Goal: Task Accomplishment & Management: Manage account settings

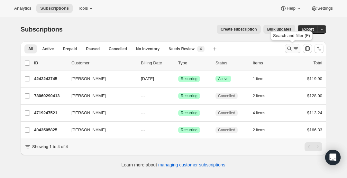
click at [285, 51] on button "Search and filter results" at bounding box center [292, 48] width 15 height 9
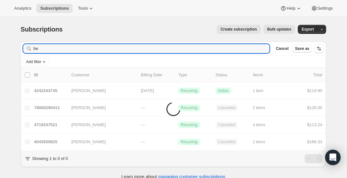
type input "b"
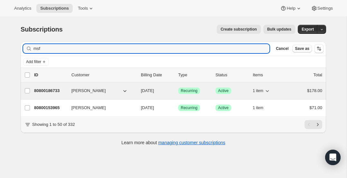
type input "msf"
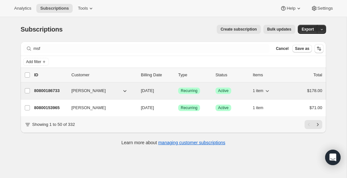
click at [46, 91] on p "80800186733" at bounding box center [50, 91] width 32 height 6
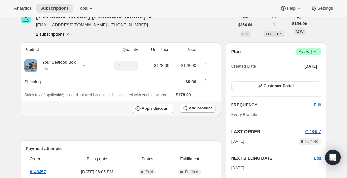
scroll to position [31, 0]
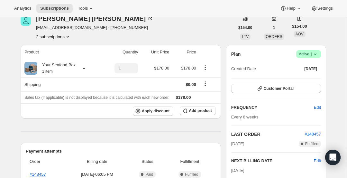
click at [68, 34] on icon "Product actions" at bounding box center [68, 36] width 6 height 6
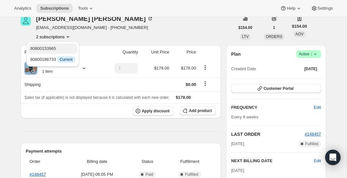
click at [51, 50] on span "80800153965" at bounding box center [43, 48] width 26 height 5
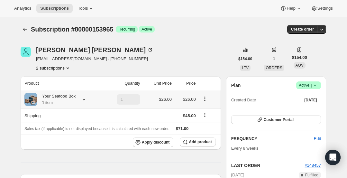
click at [82, 101] on icon at bounding box center [84, 99] width 6 height 6
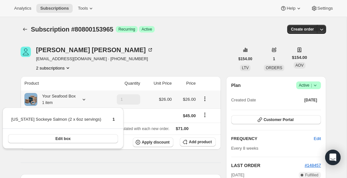
click at [82, 101] on icon at bounding box center [84, 99] width 6 height 6
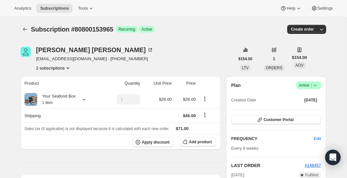
click at [312, 87] on icon at bounding box center [315, 85] width 6 height 6
click at [307, 108] on span "Cancel subscription" at bounding box center [307, 108] width 36 height 5
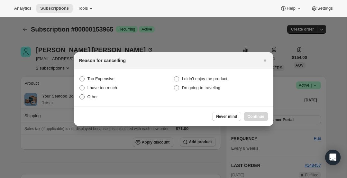
click at [82, 98] on span ":r84:" at bounding box center [81, 96] width 5 height 5
click at [80, 95] on input "Other" at bounding box center [79, 94] width 0 height 0
radio input "true"
click at [262, 115] on span "Continue" at bounding box center [256, 116] width 17 height 5
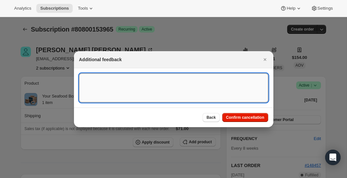
click at [101, 90] on textarea ":r84:" at bounding box center [173, 87] width 189 height 29
type textarea "Had multiple Subscriptions"
click at [262, 118] on span "Confirm cancellation" at bounding box center [245, 117] width 38 height 5
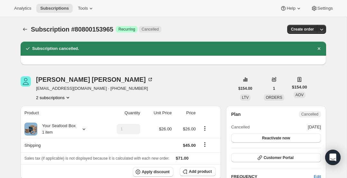
click at [67, 97] on icon "Product actions" at bounding box center [68, 97] width 6 height 6
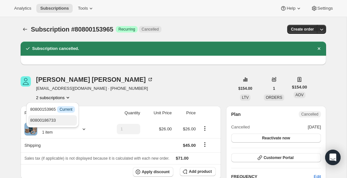
click at [48, 118] on span "80800186733" at bounding box center [43, 120] width 26 height 5
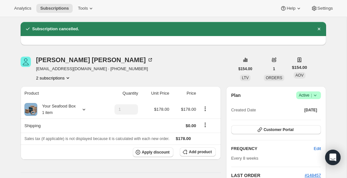
scroll to position [20, 0]
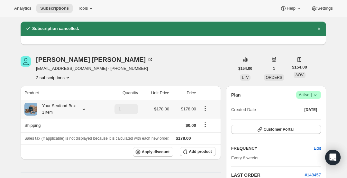
click at [79, 112] on div "Your Seafood Box 1 item" at bounding box center [61, 109] width 75 height 13
click at [84, 109] on icon at bounding box center [84, 109] width 6 height 6
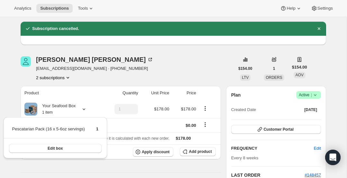
click at [133, 79] on div "Michael Friedlein msfnok@gmail.com · +15806991682 2 subscriptions" at bounding box center [128, 68] width 214 height 24
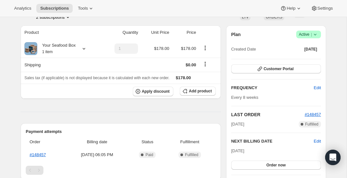
scroll to position [94, 0]
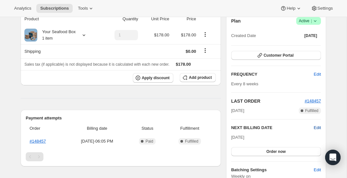
click at [319, 126] on span "Edit" at bounding box center [317, 128] width 7 height 6
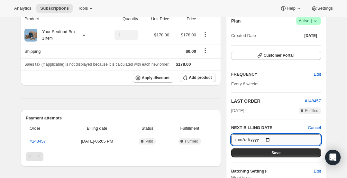
click at [270, 138] on input "2025-09-26" at bounding box center [276, 139] width 90 height 11
type input "2025-10-24"
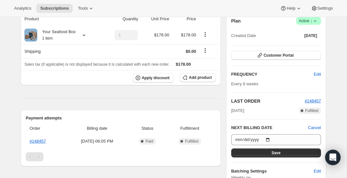
click at [284, 154] on button "Save" at bounding box center [276, 152] width 90 height 9
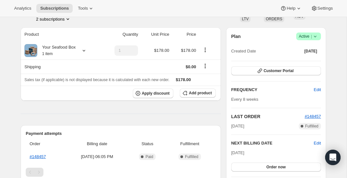
scroll to position [109, 0]
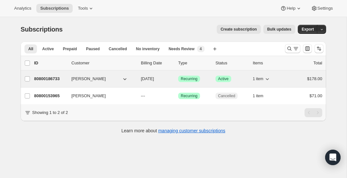
click at [54, 77] on p "80800186733" at bounding box center [50, 79] width 32 height 6
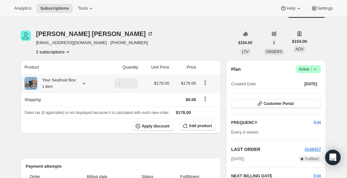
scroll to position [15, 0]
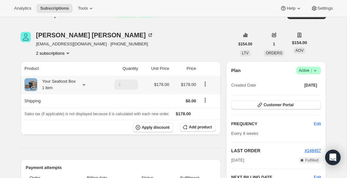
click at [208, 81] on icon "Product actions" at bounding box center [205, 84] width 6 height 6
click at [205, 82] on icon "Product actions" at bounding box center [205, 82] width 1 height 1
click at [206, 84] on icon "Product actions" at bounding box center [205, 83] width 1 height 1
click at [207, 96] on span "Edit box" at bounding box center [205, 96] width 15 height 5
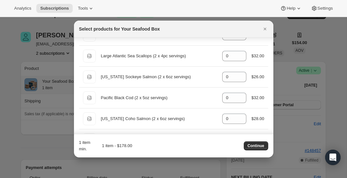
scroll to position [347, 0]
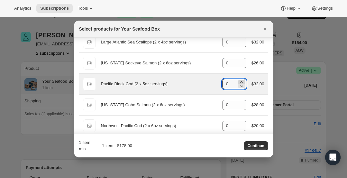
click at [239, 80] on icon ":r4r:" at bounding box center [241, 82] width 6 height 6
type input "1"
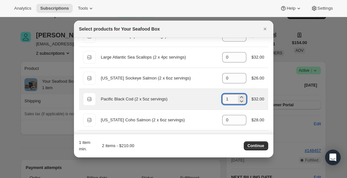
scroll to position [332, 0]
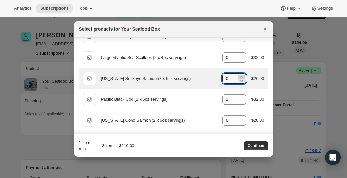
click at [241, 74] on icon ":r4r:" at bounding box center [241, 76] width 6 height 6
type input "1"
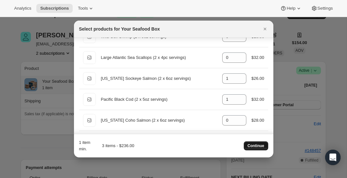
click at [261, 146] on span "Continue" at bounding box center [256, 145] width 17 height 5
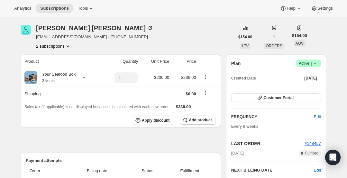
scroll to position [58, 0]
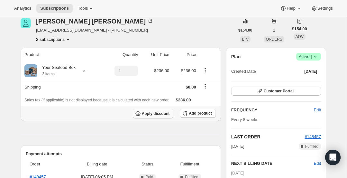
click at [147, 112] on span "Apply discount" at bounding box center [156, 113] width 28 height 5
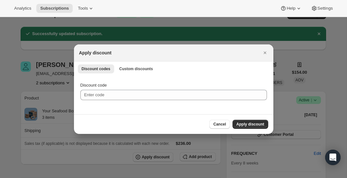
scroll to position [0, 0]
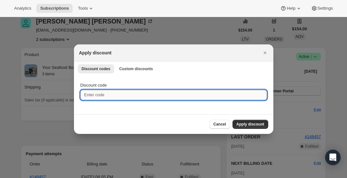
click at [114, 96] on input "Discount code" at bounding box center [173, 95] width 187 height 10
type input "BLACKCOD4LIFE"
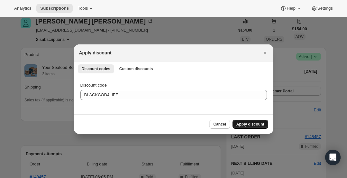
click at [252, 123] on span "Apply discount" at bounding box center [251, 124] width 28 height 5
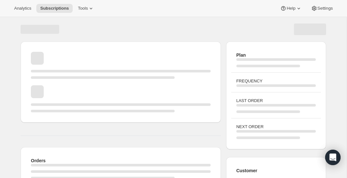
scroll to position [58, 0]
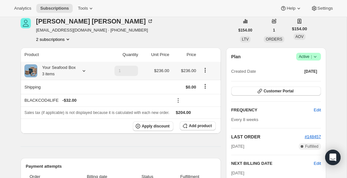
click at [85, 70] on icon at bounding box center [84, 71] width 6 height 6
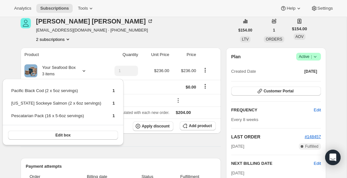
click at [116, 39] on div "Michael Friedlein msfnok@gmail.com · +15806991682 2 subscriptions" at bounding box center [128, 30] width 214 height 24
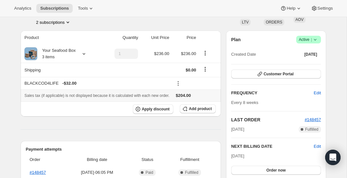
scroll to position [79, 0]
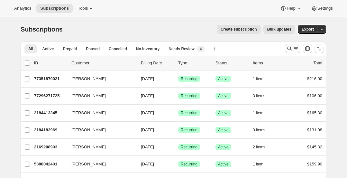
click at [296, 47] on icon "Search and filter results" at bounding box center [296, 48] width 6 height 6
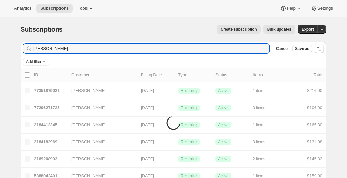
type input "valerie"
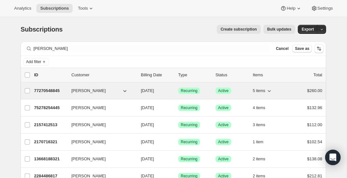
click at [57, 90] on p "77270548845" at bounding box center [50, 91] width 32 height 6
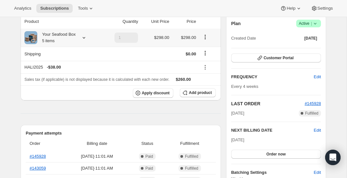
scroll to position [61, 0]
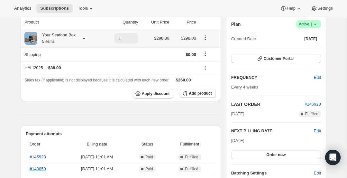
click at [85, 38] on icon at bounding box center [84, 38] width 6 height 6
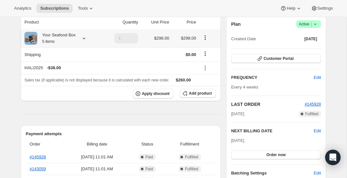
click at [86, 38] on icon at bounding box center [84, 38] width 6 height 6
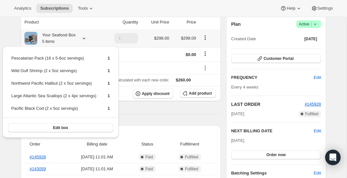
click at [86, 38] on icon at bounding box center [84, 38] width 6 height 6
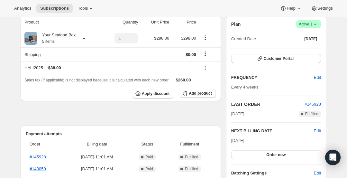
scroll to position [61, 0]
click at [289, 153] on button "Order now" at bounding box center [276, 154] width 90 height 9
click at [289, 153] on span "Click to confirm" at bounding box center [276, 154] width 29 height 5
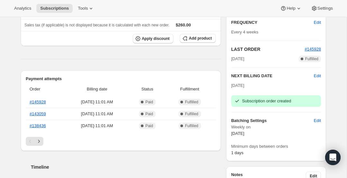
scroll to position [90, 0]
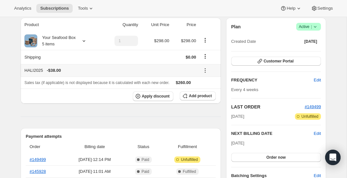
scroll to position [54, 0]
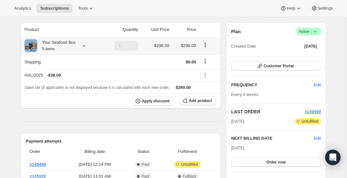
click at [83, 45] on icon at bounding box center [84, 45] width 6 height 6
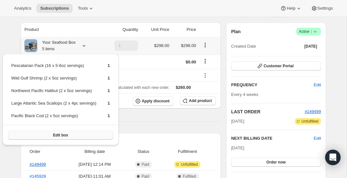
click at [98, 135] on button "Edit box" at bounding box center [60, 135] width 105 height 9
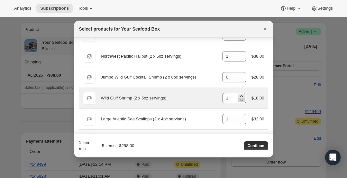
scroll to position [271, 0]
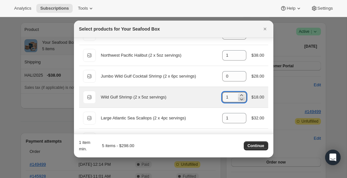
click at [242, 97] on icon ":r3e:" at bounding box center [241, 99] width 6 height 6
type input "0"
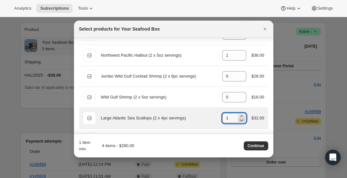
click at [241, 119] on icon ":r3e:" at bounding box center [241, 120] width 6 height 6
type input "0"
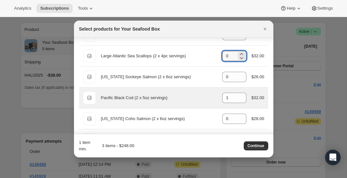
scroll to position [334, 0]
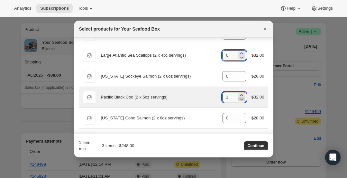
click at [241, 98] on icon ":r3e:" at bounding box center [241, 99] width 3 height 2
type input "0"
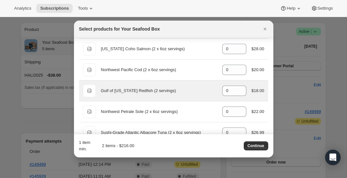
scroll to position [457, 0]
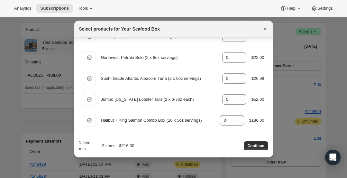
click at [257, 144] on span "Continue" at bounding box center [256, 145] width 17 height 5
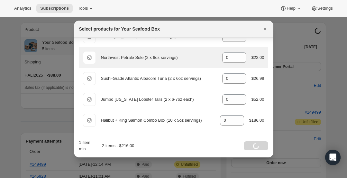
scroll to position [54, 0]
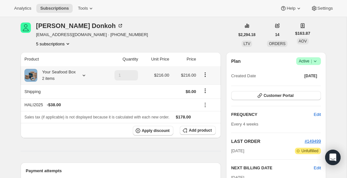
click at [87, 76] on icon at bounding box center [84, 75] width 6 height 6
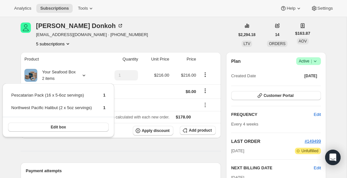
scroll to position [51, 0]
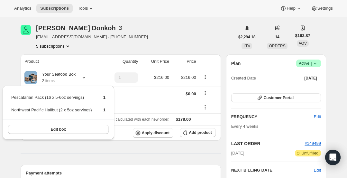
click at [90, 61] on th "Product" at bounding box center [61, 61] width 81 height 14
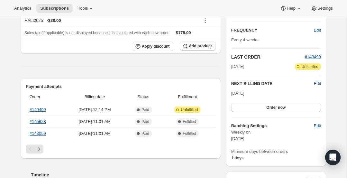
scroll to position [139, 0]
click at [318, 82] on span "Edit" at bounding box center [317, 83] width 7 height 6
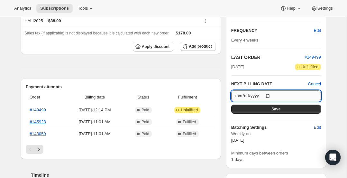
click at [269, 94] on input "[DATE]" at bounding box center [276, 95] width 90 height 11
type input "[DATE]"
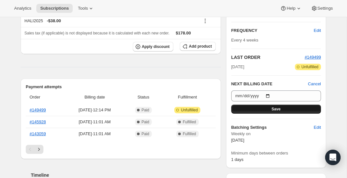
click at [279, 108] on span "Save" at bounding box center [276, 109] width 9 height 5
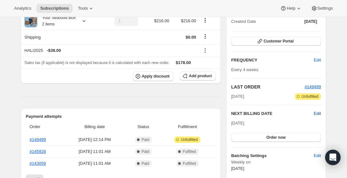
click at [317, 112] on span "Edit" at bounding box center [317, 113] width 7 height 6
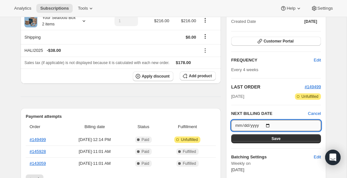
click at [270, 123] on input "[DATE]" at bounding box center [276, 125] width 90 height 11
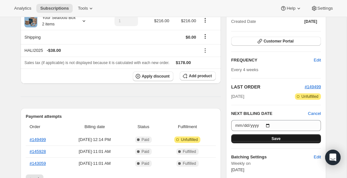
click at [292, 138] on button "Save" at bounding box center [276, 138] width 90 height 9
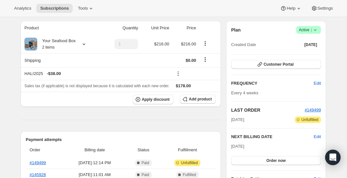
scroll to position [146, 0]
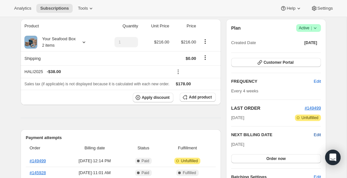
click at [320, 134] on span "Edit" at bounding box center [317, 135] width 7 height 6
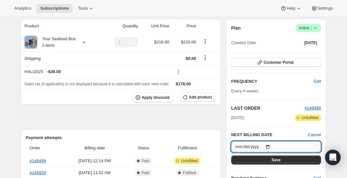
click at [269, 144] on input "[DATE]" at bounding box center [276, 146] width 90 height 11
type input "[DATE]"
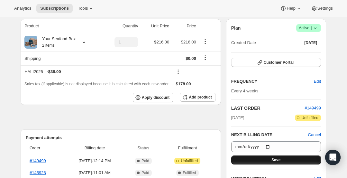
click at [285, 158] on button "Save" at bounding box center [276, 159] width 90 height 9
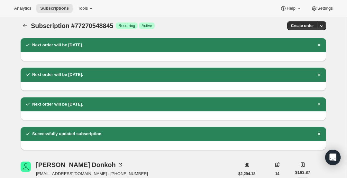
scroll to position [0, 0]
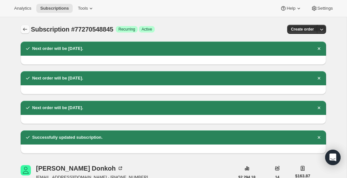
click at [24, 30] on icon "Subscriptions" at bounding box center [25, 29] width 6 height 6
